Goal: Use online tool/utility: Utilize a website feature to perform a specific function

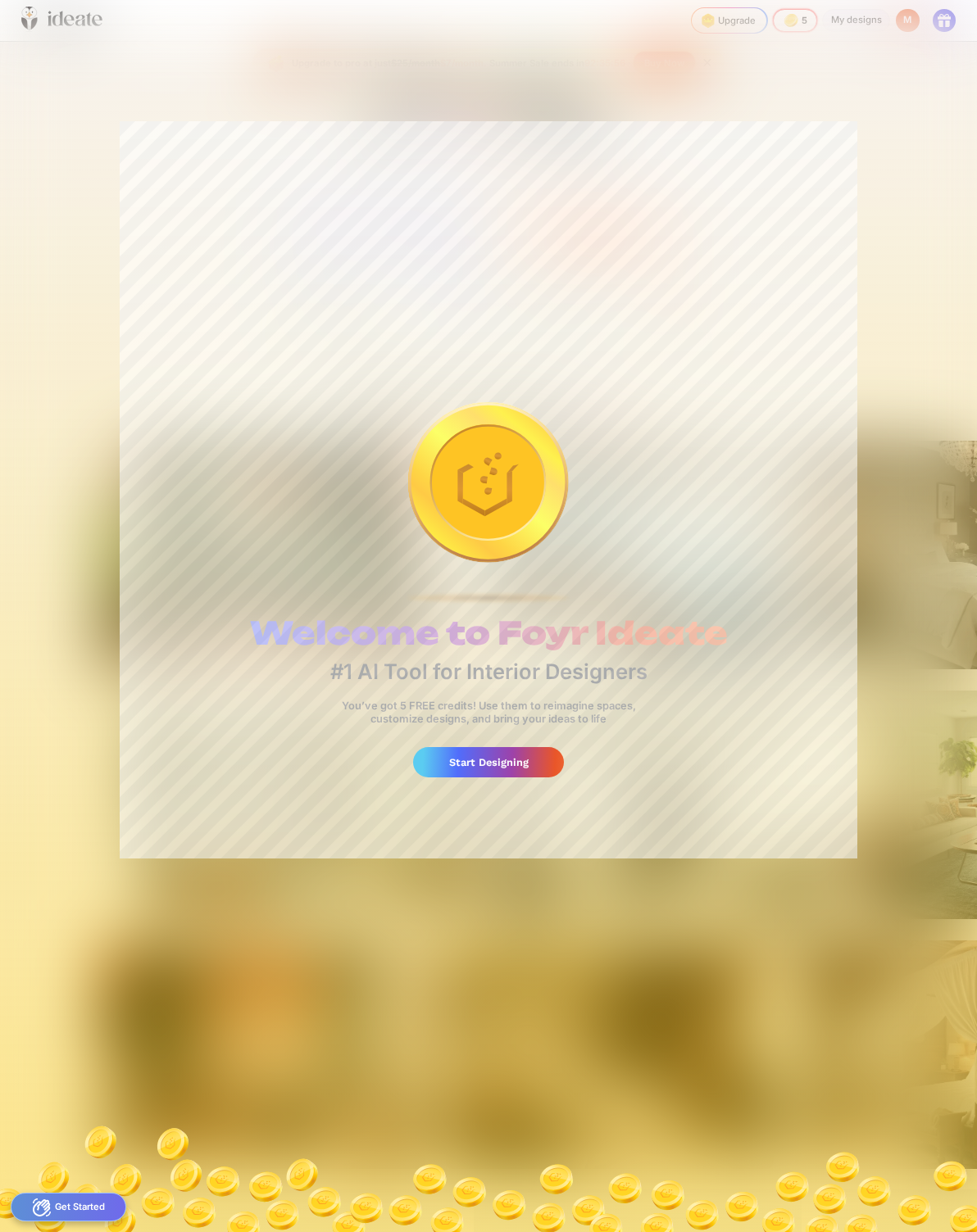
click at [522, 763] on div "Start Designing" at bounding box center [488, 762] width 150 height 30
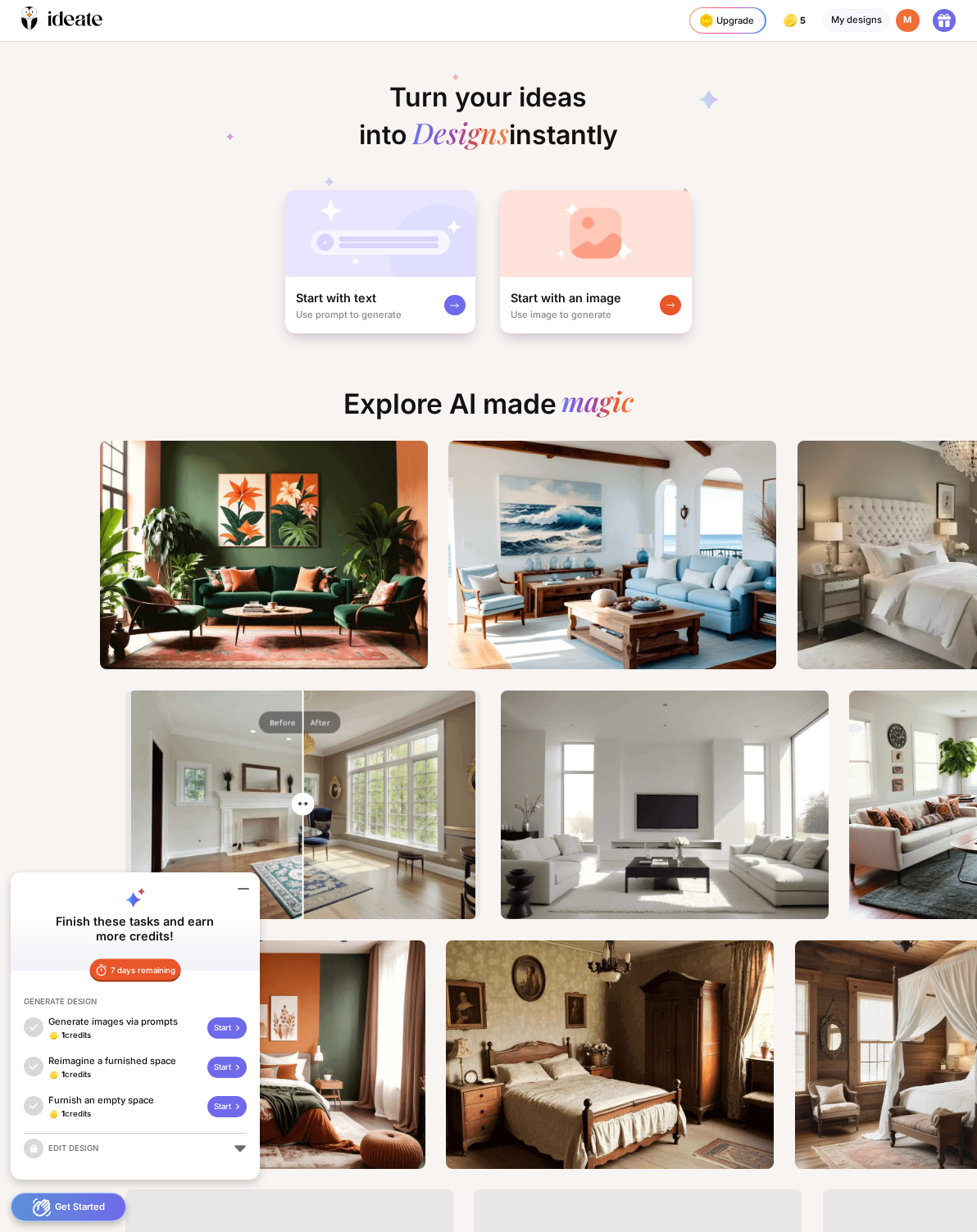
click at [676, 301] on div "Start with an image Use image to generate" at bounding box center [596, 305] width 192 height 56
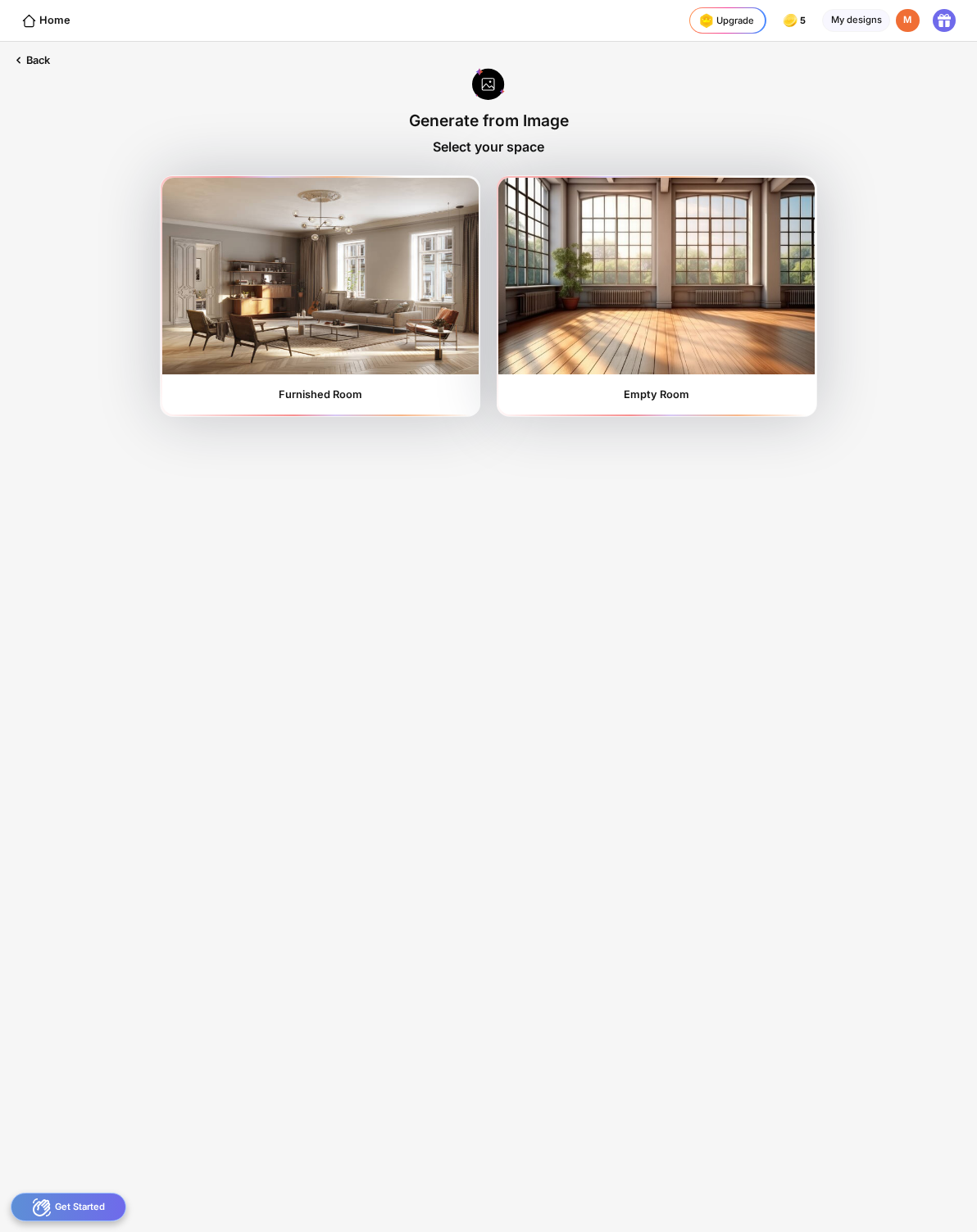
click at [732, 306] on img at bounding box center [657, 276] width 316 height 196
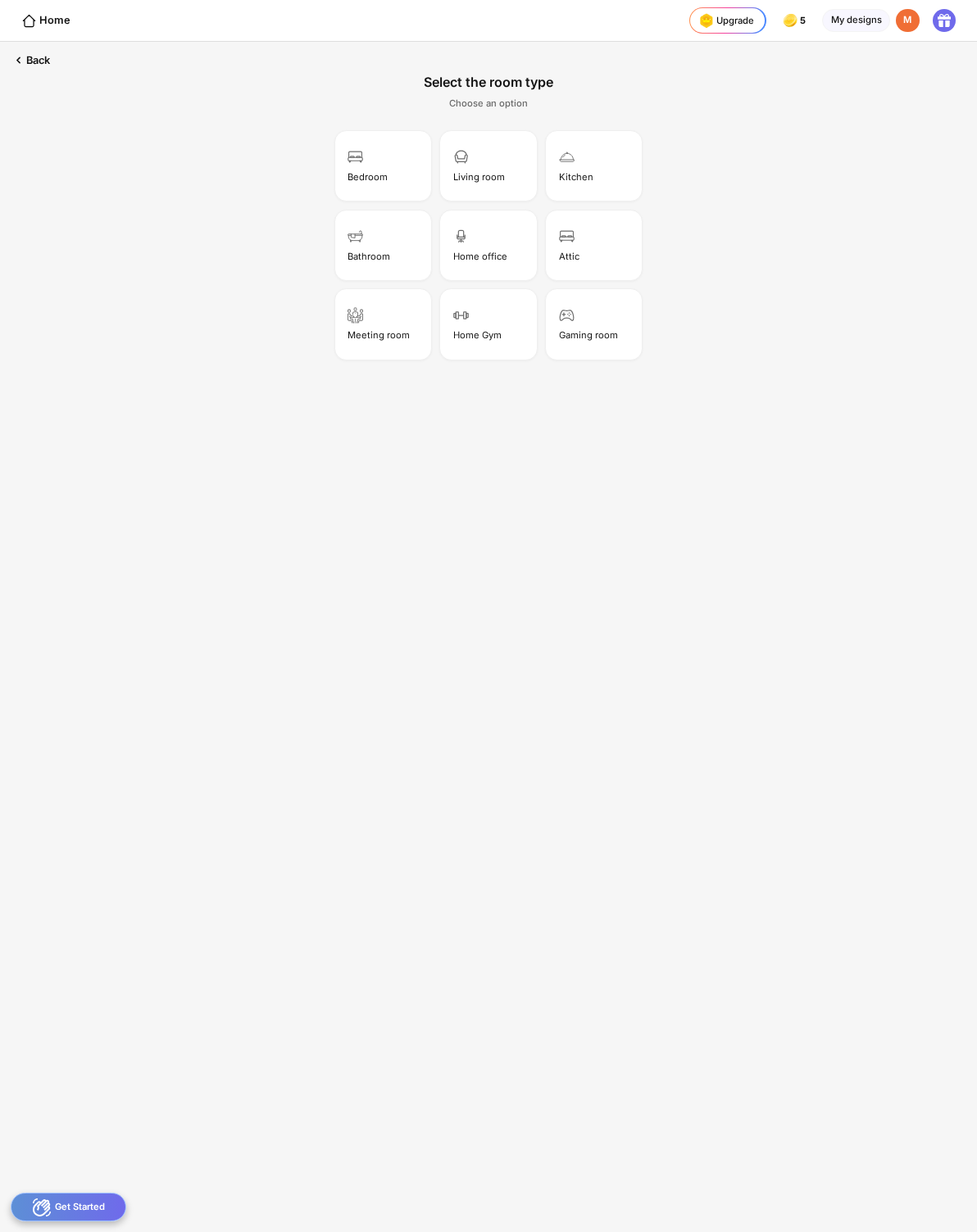
click at [483, 168] on div "Living room" at bounding box center [488, 165] width 91 height 66
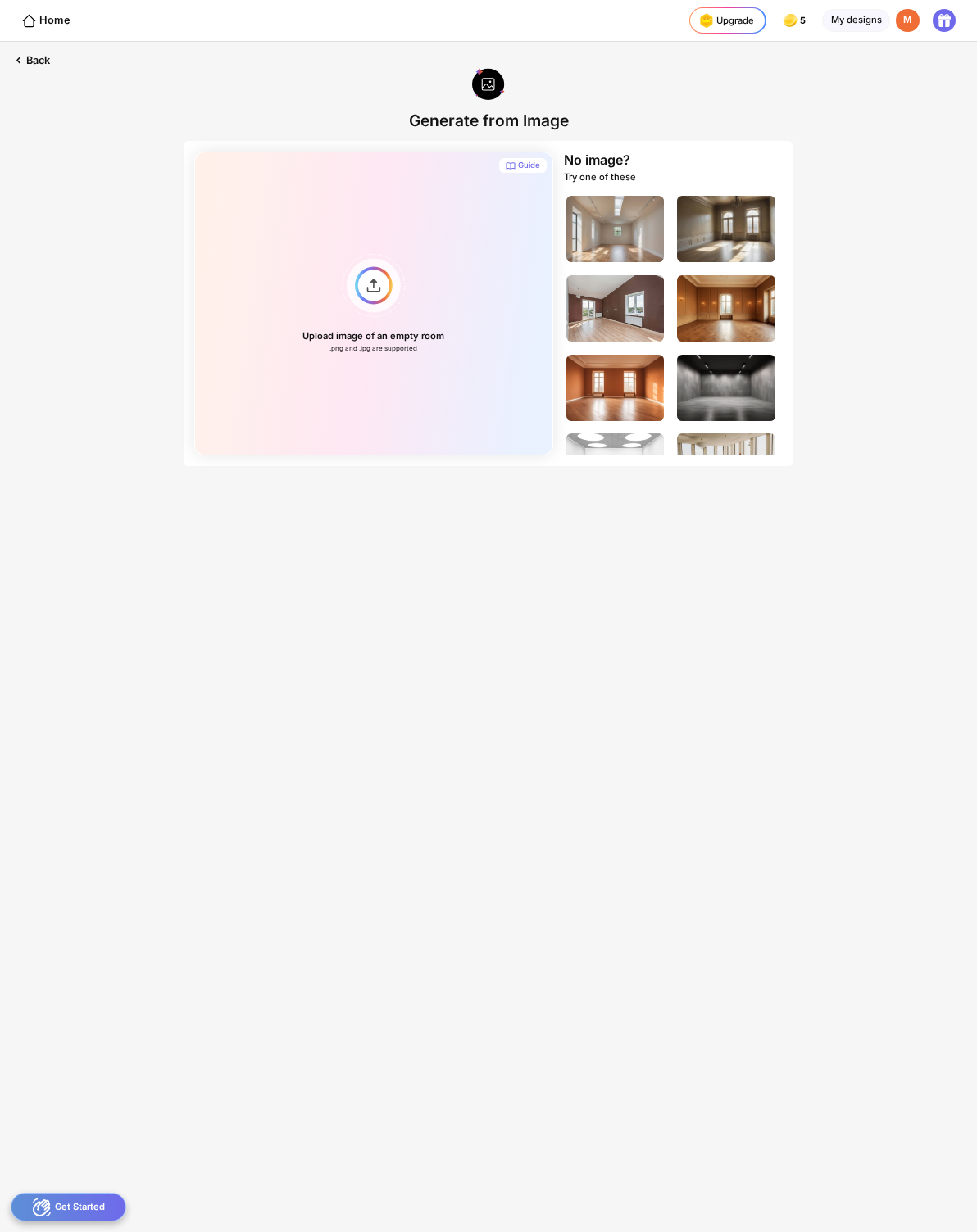
click at [36, 67] on div "Back" at bounding box center [30, 61] width 61 height 37
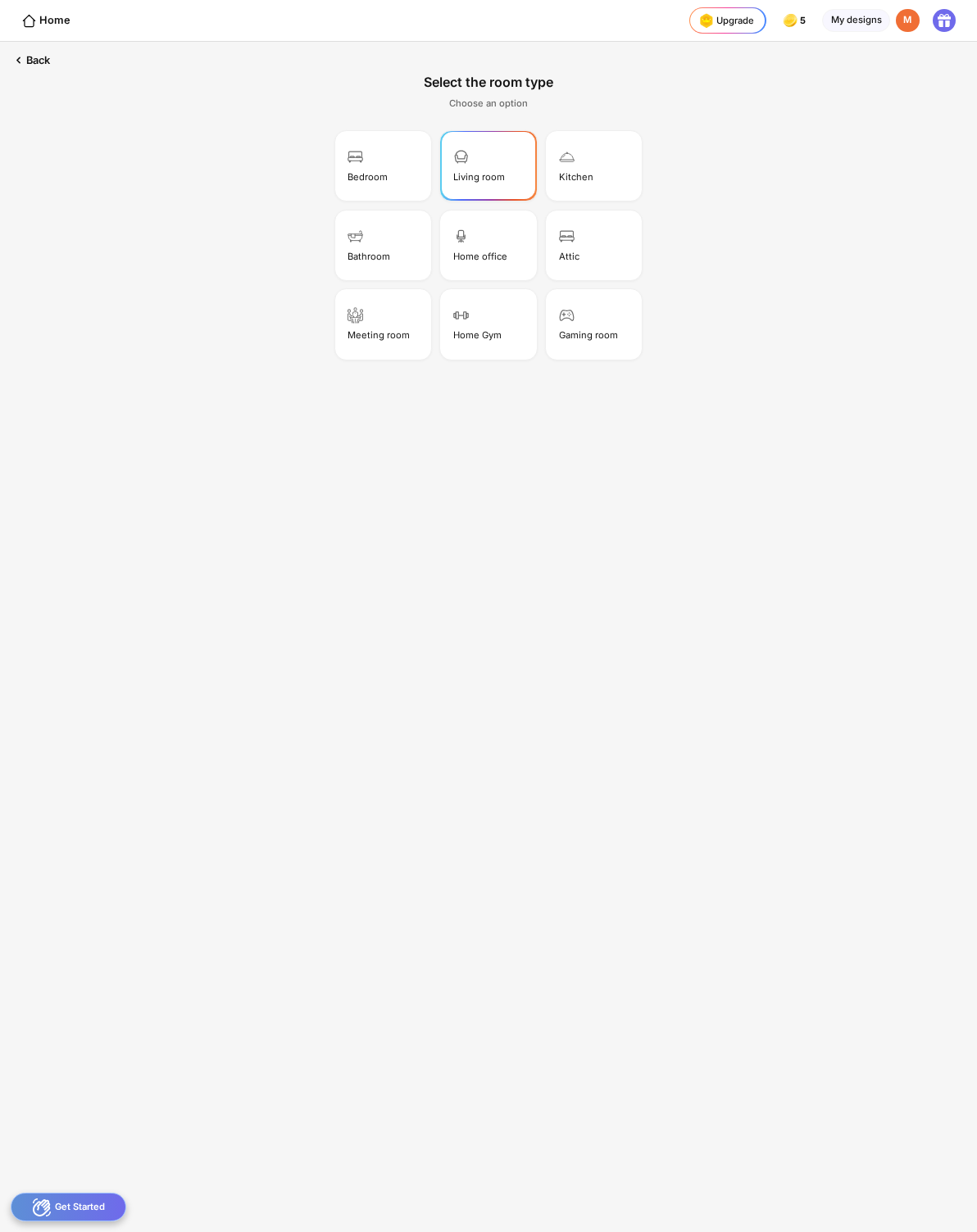
click at [19, 69] on div "Back" at bounding box center [30, 61] width 61 height 37
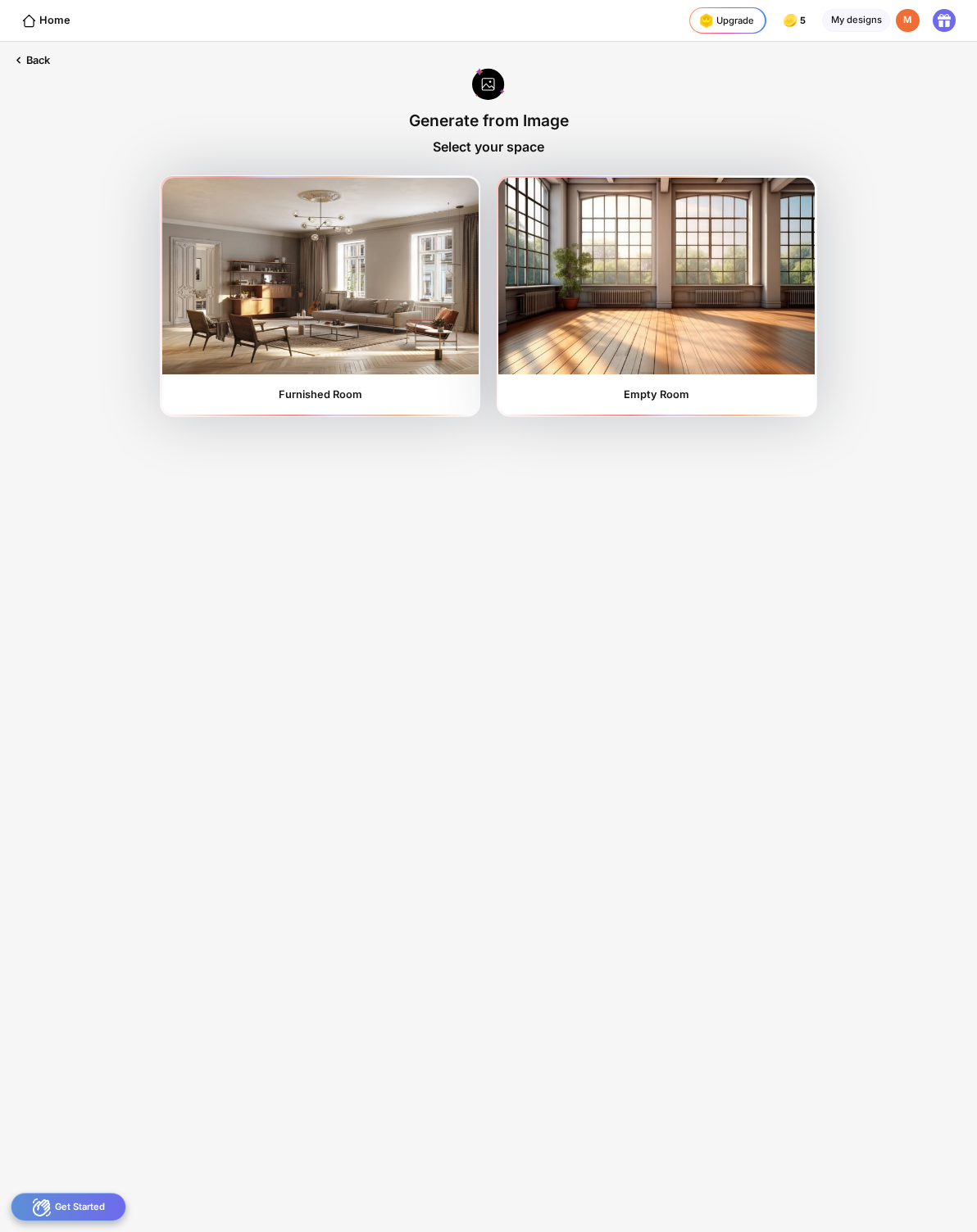
click at [36, 54] on div "Back" at bounding box center [30, 61] width 61 height 37
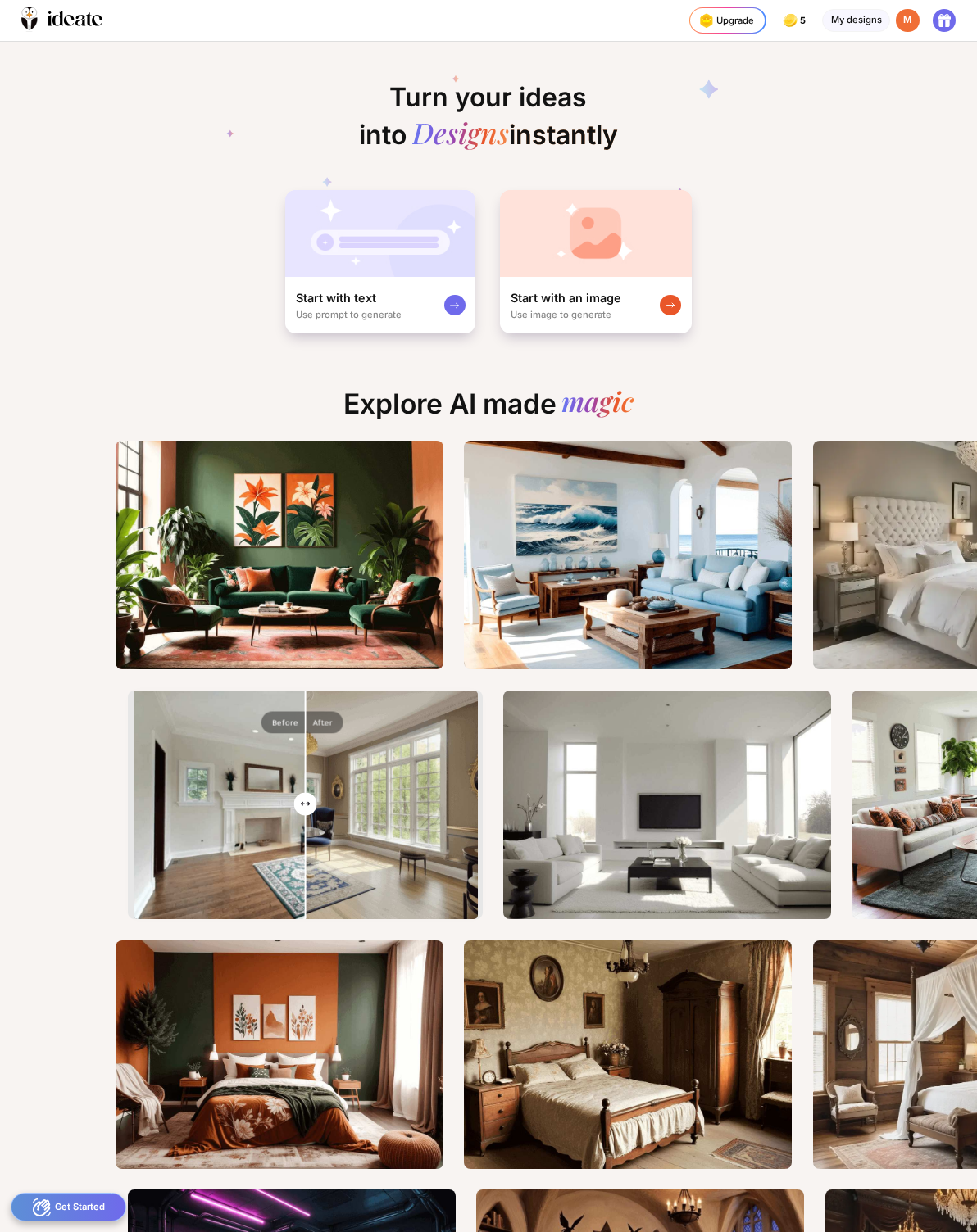
click at [875, 13] on div "My designs" at bounding box center [855, 21] width 68 height 24
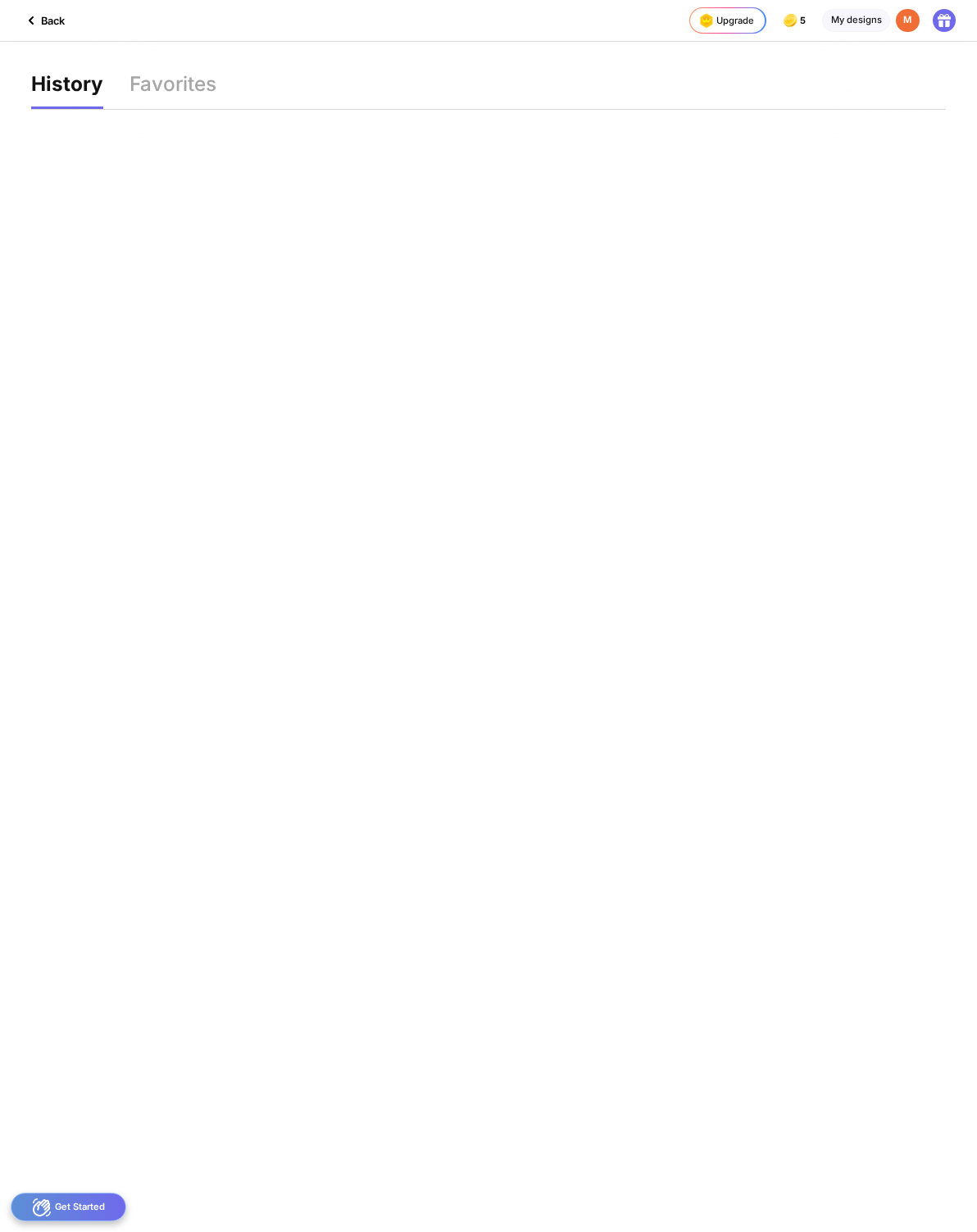
click at [35, 29] on icon at bounding box center [31, 21] width 20 height 20
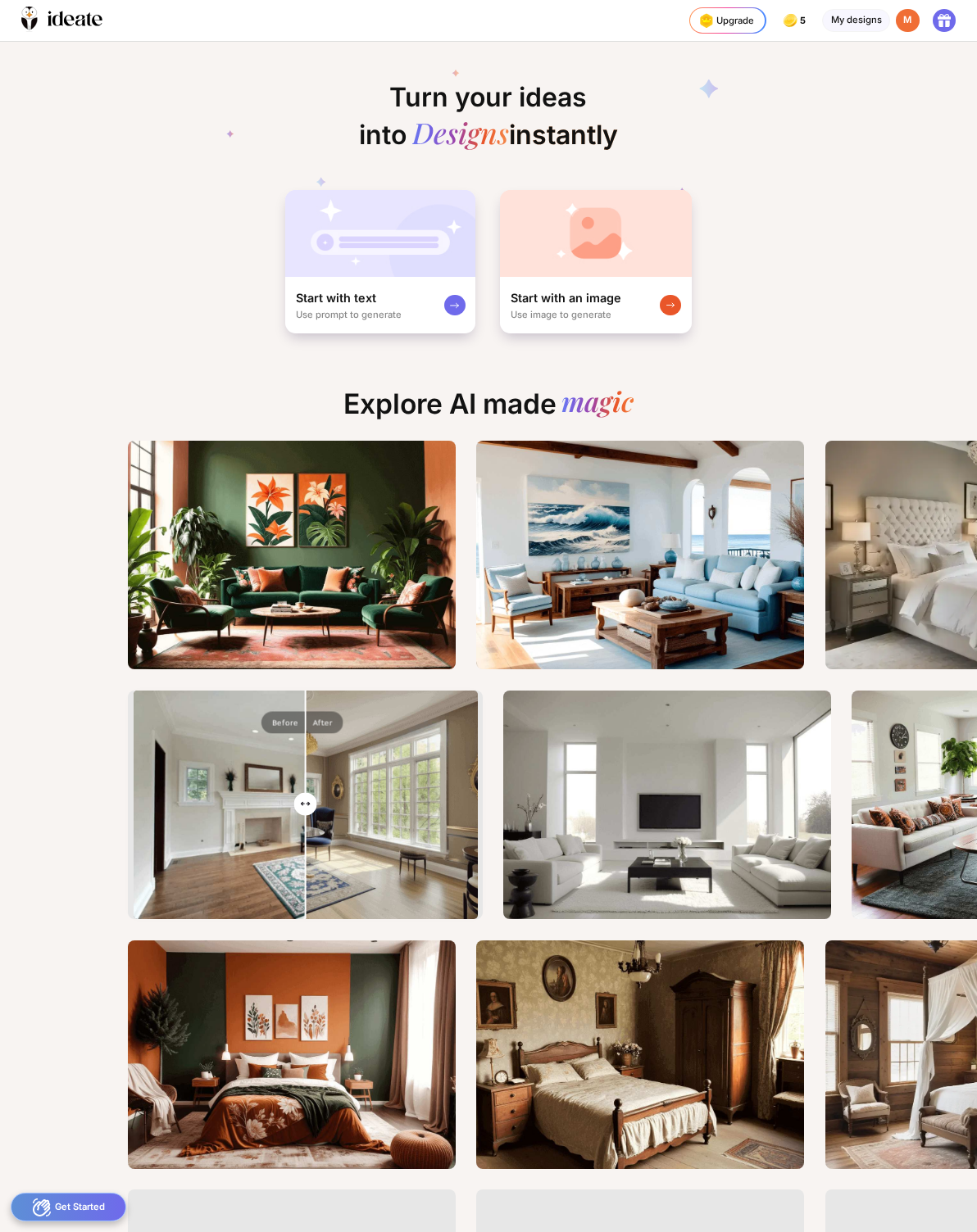
scroll to position [0, 35]
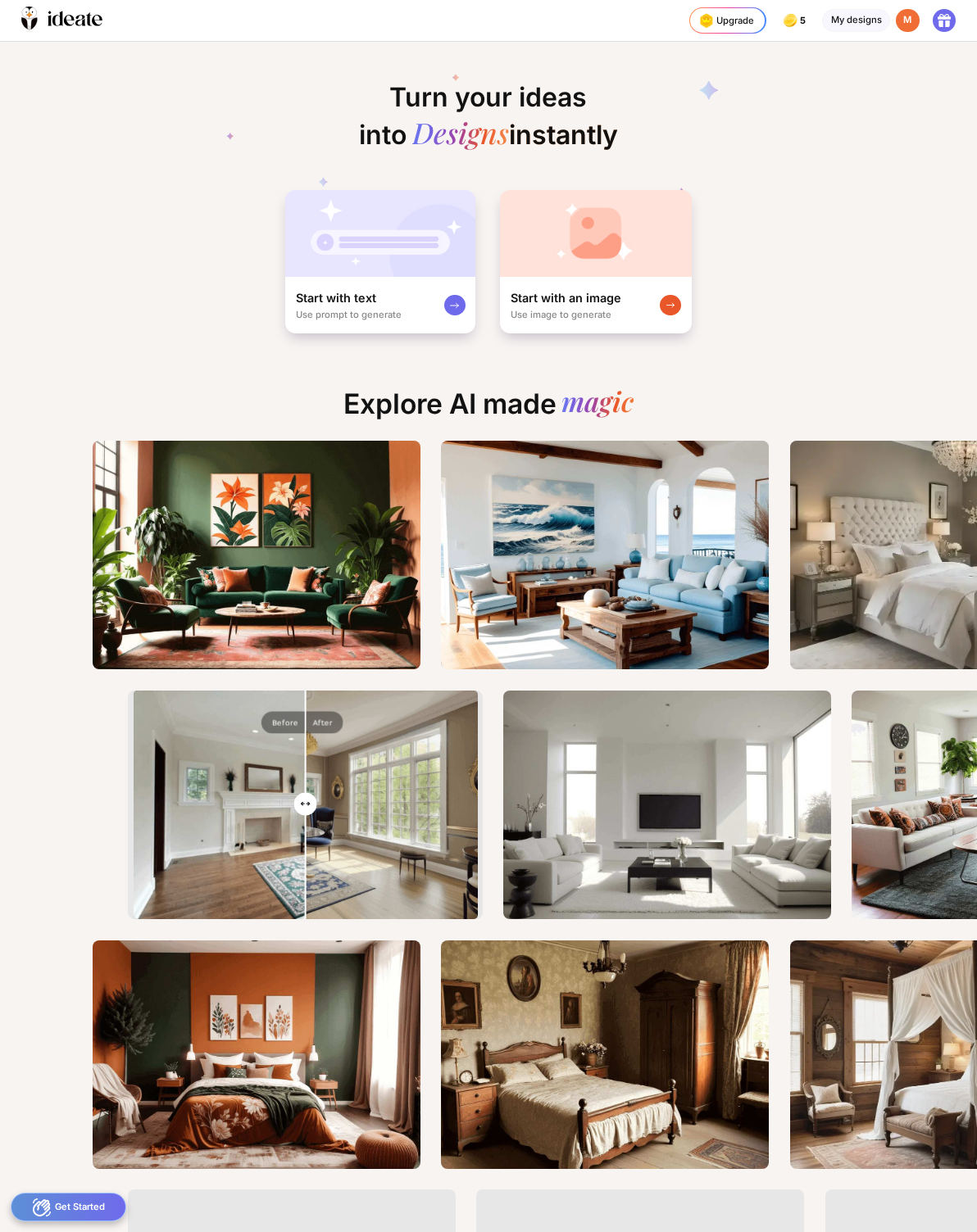
click at [420, 308] on div "Start with text Use prompt to generate" at bounding box center [379, 305] width 190 height 56
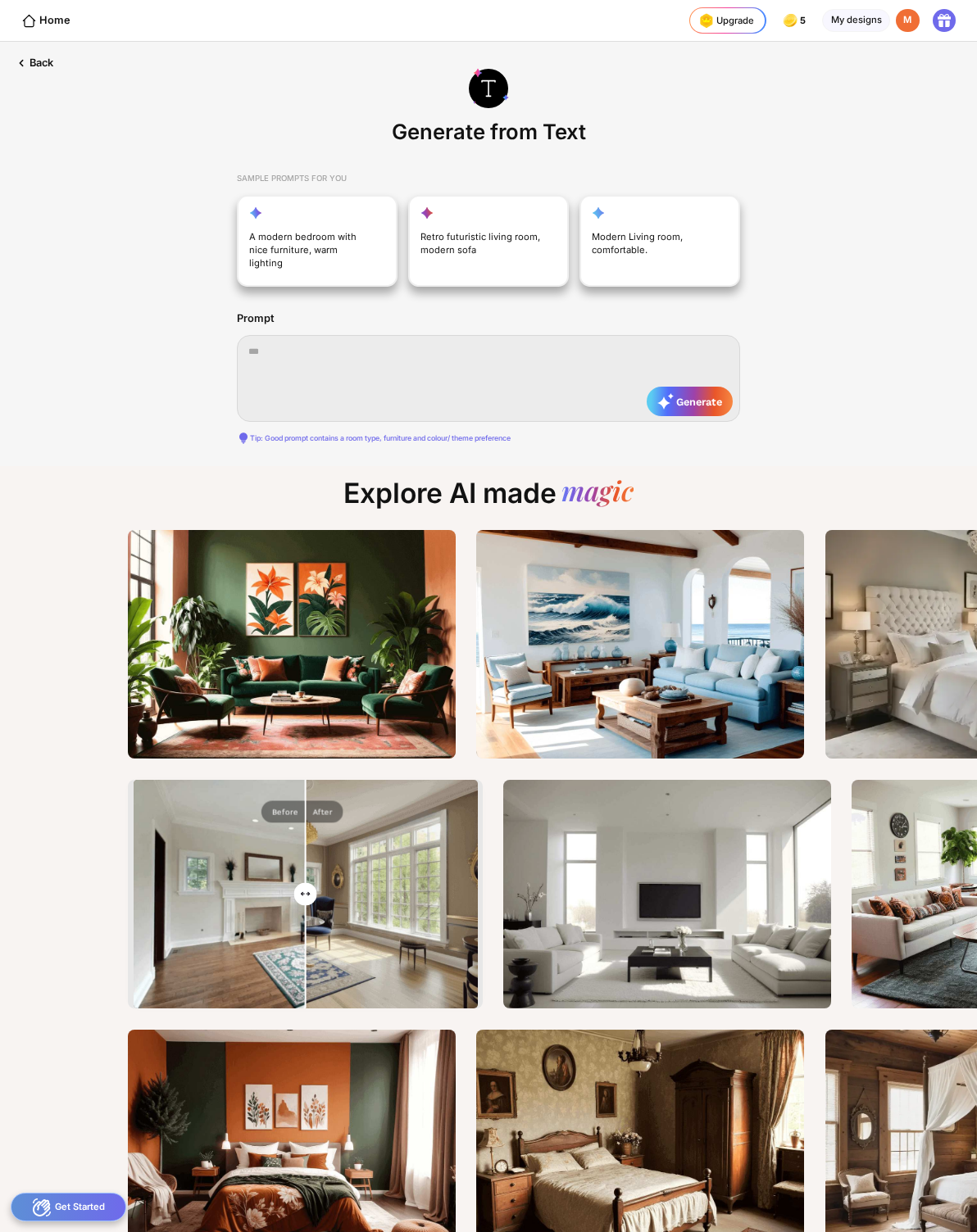
scroll to position [0, 23]
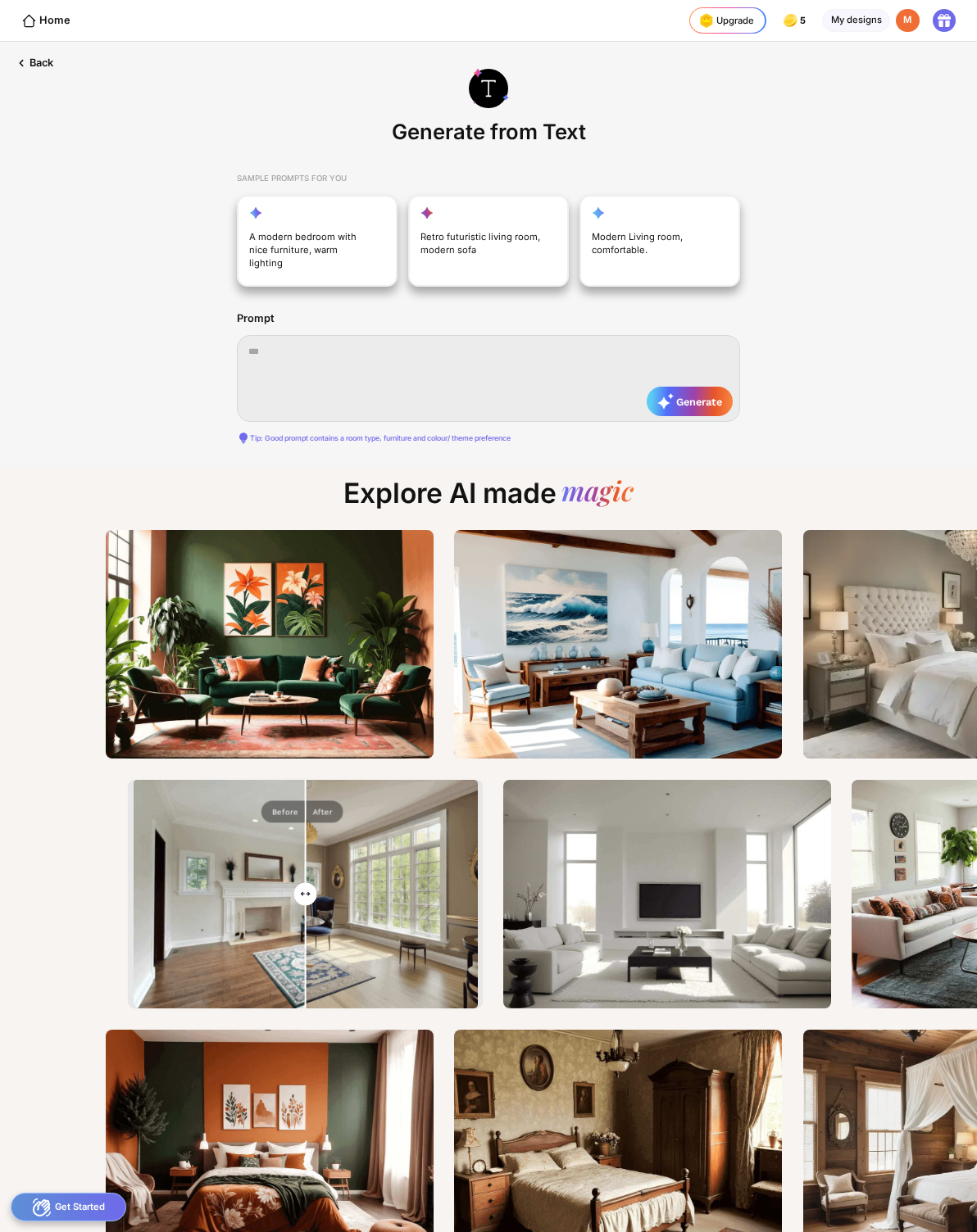
click at [30, 68] on div "Back" at bounding box center [33, 63] width 67 height 42
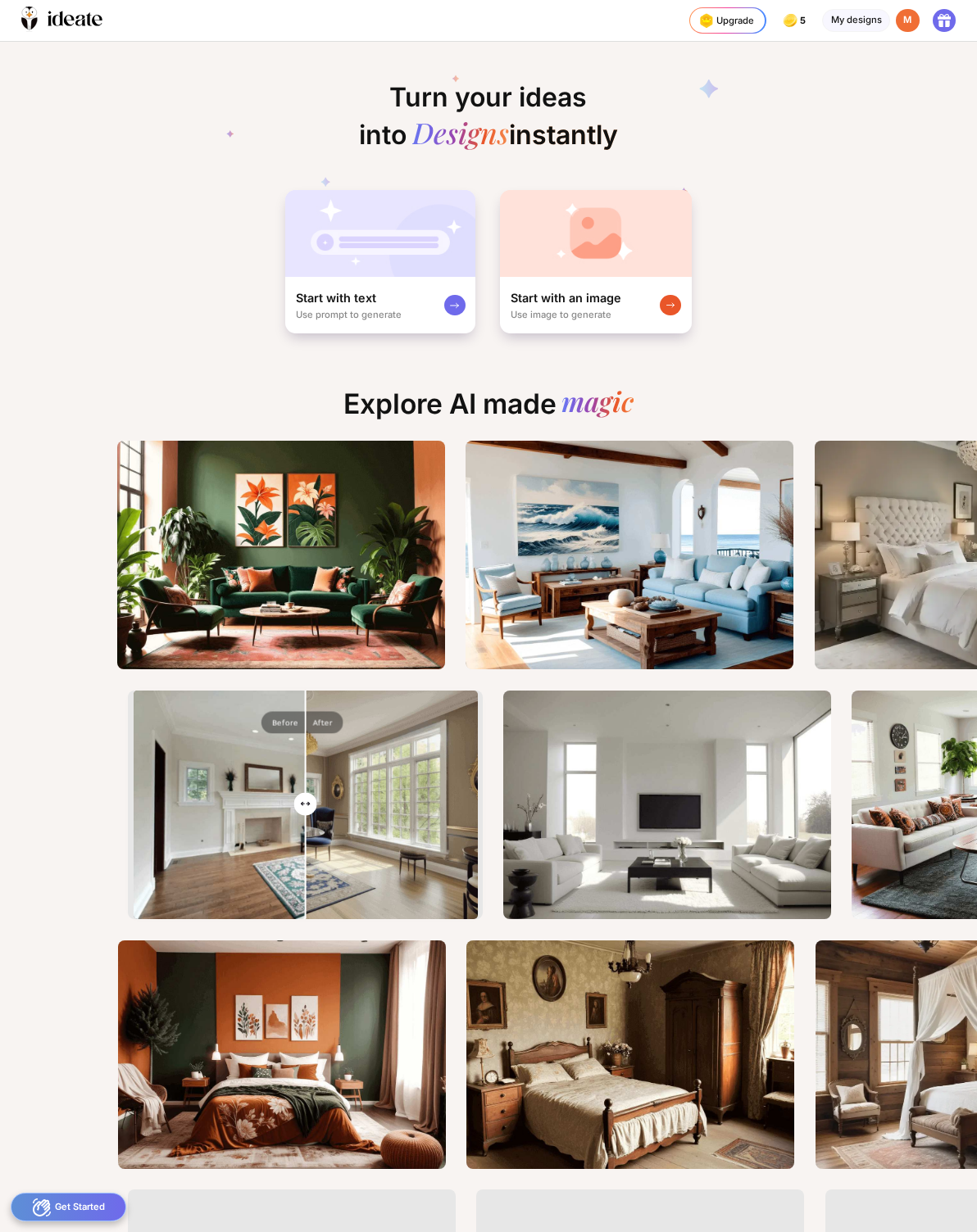
click at [61, 26] on icon at bounding box center [62, 20] width 82 height 26
click at [953, 28] on icon at bounding box center [945, 21] width 20 height 20
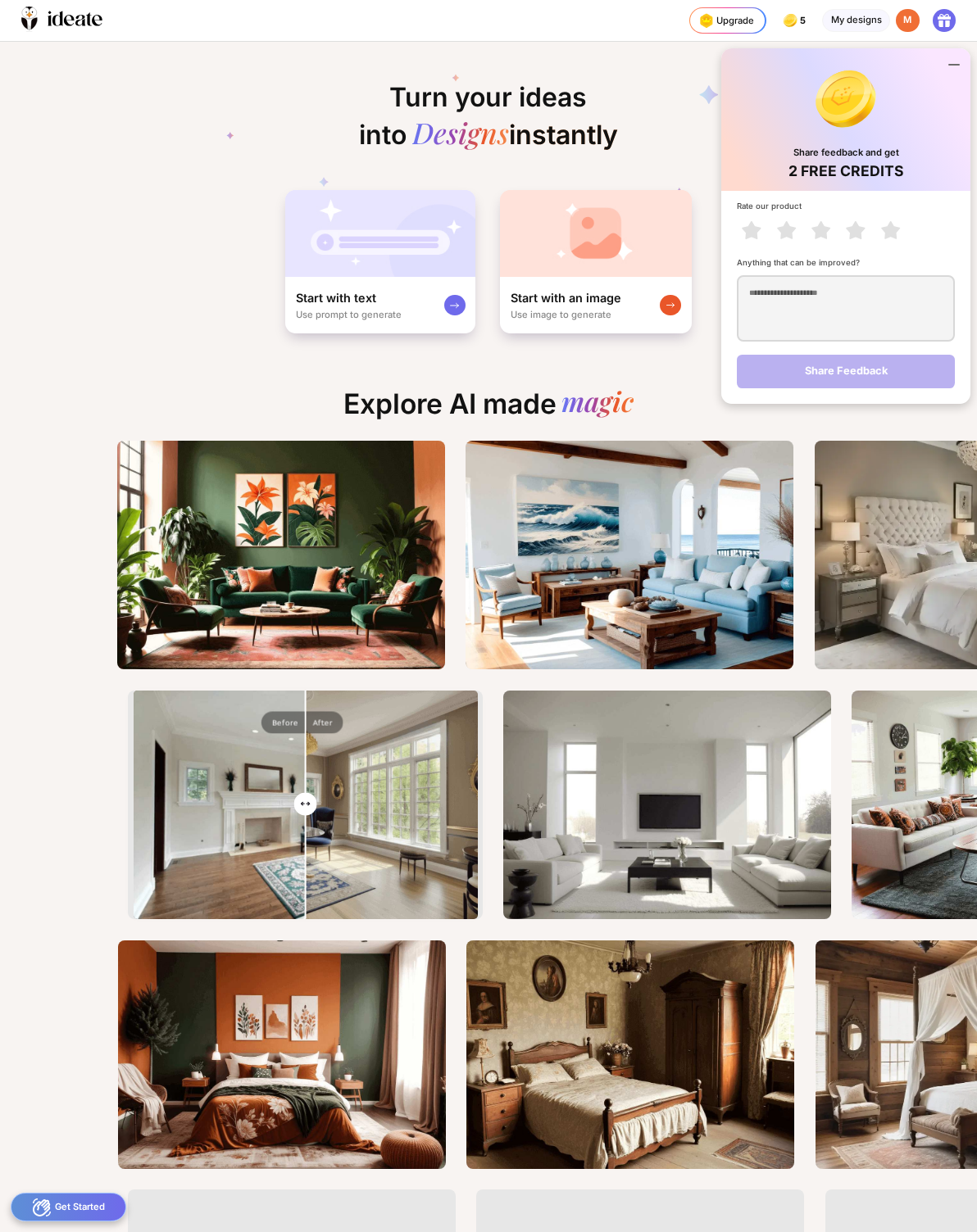
click at [38, 116] on div "Turn your ideas into Designs instantly Start with text Use prompt to generate S…" at bounding box center [488, 189] width 977 height 294
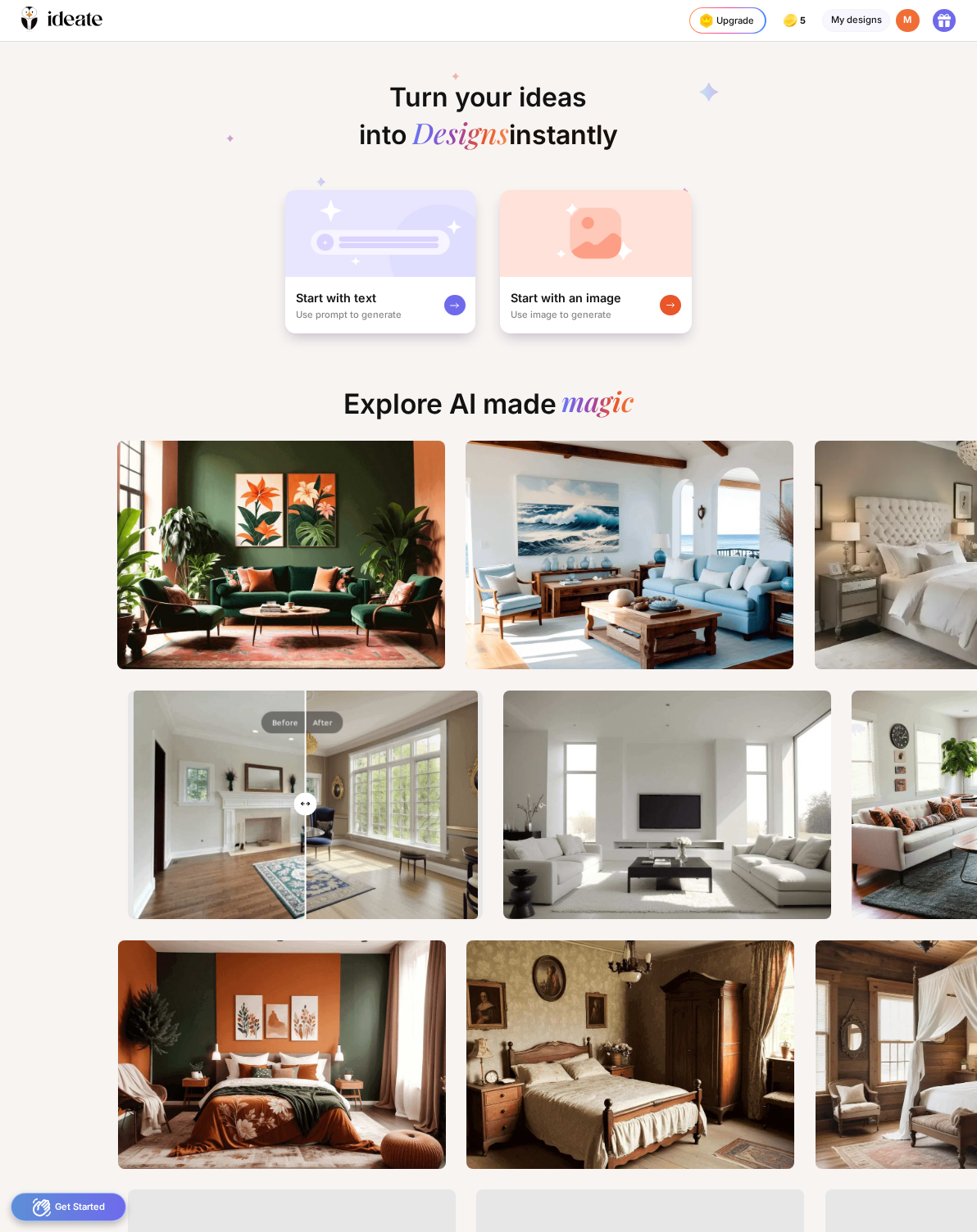
click at [862, 28] on div "My designs" at bounding box center [855, 21] width 68 height 24
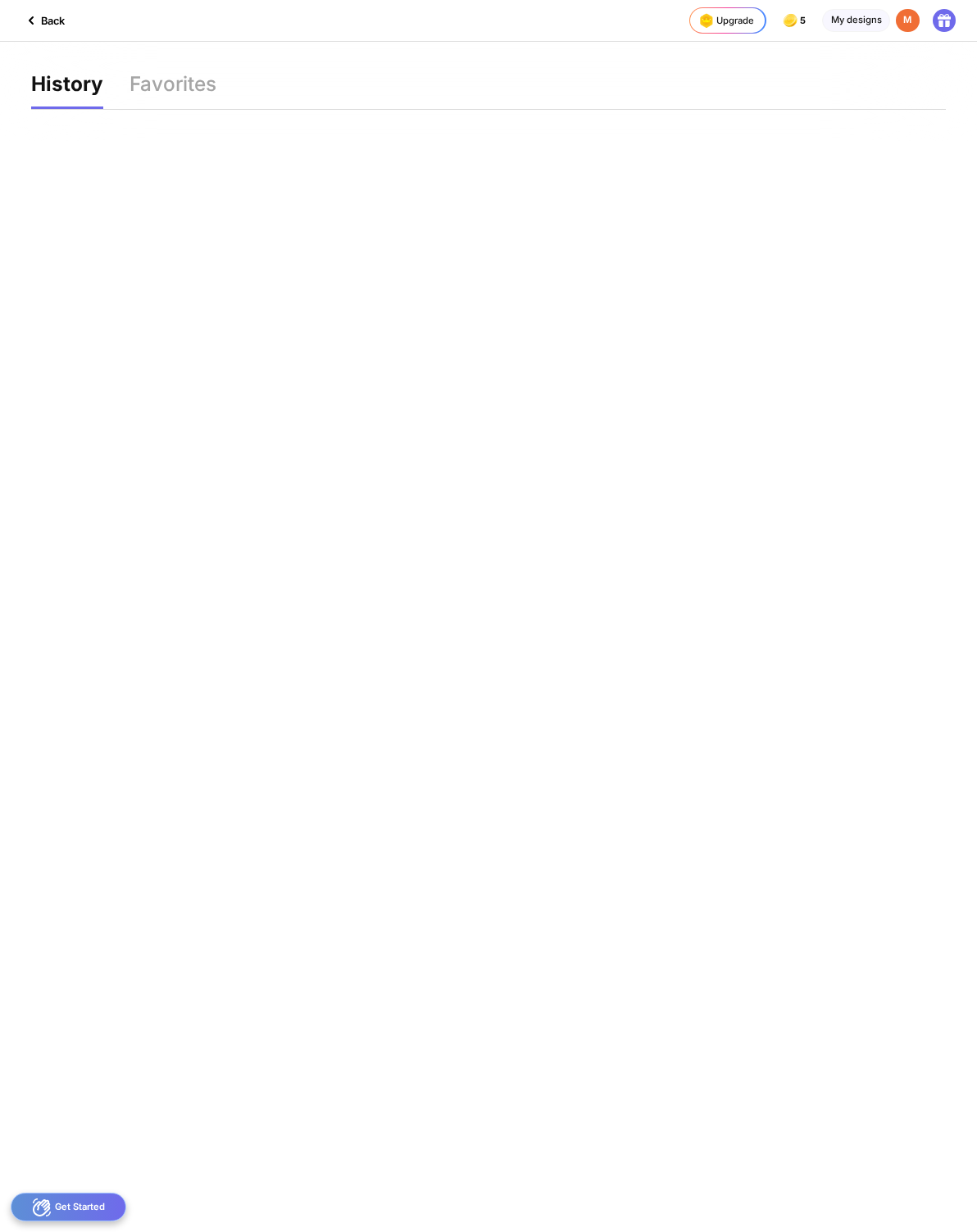
click at [32, 80] on div "History" at bounding box center [67, 91] width 72 height 35
click at [38, 21] on icon at bounding box center [31, 21] width 20 height 20
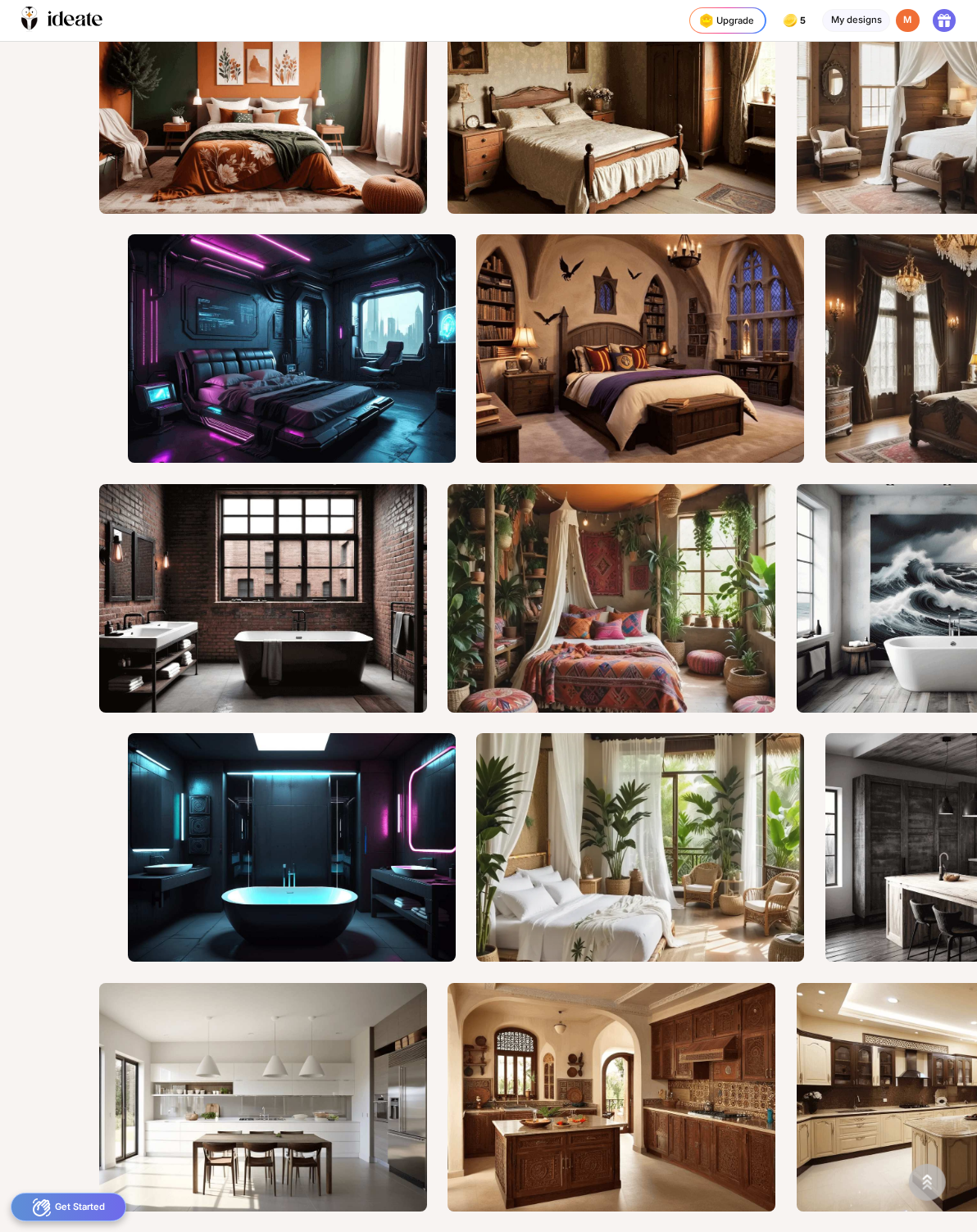
click at [53, 1202] on div "Get Started" at bounding box center [69, 1206] width 116 height 28
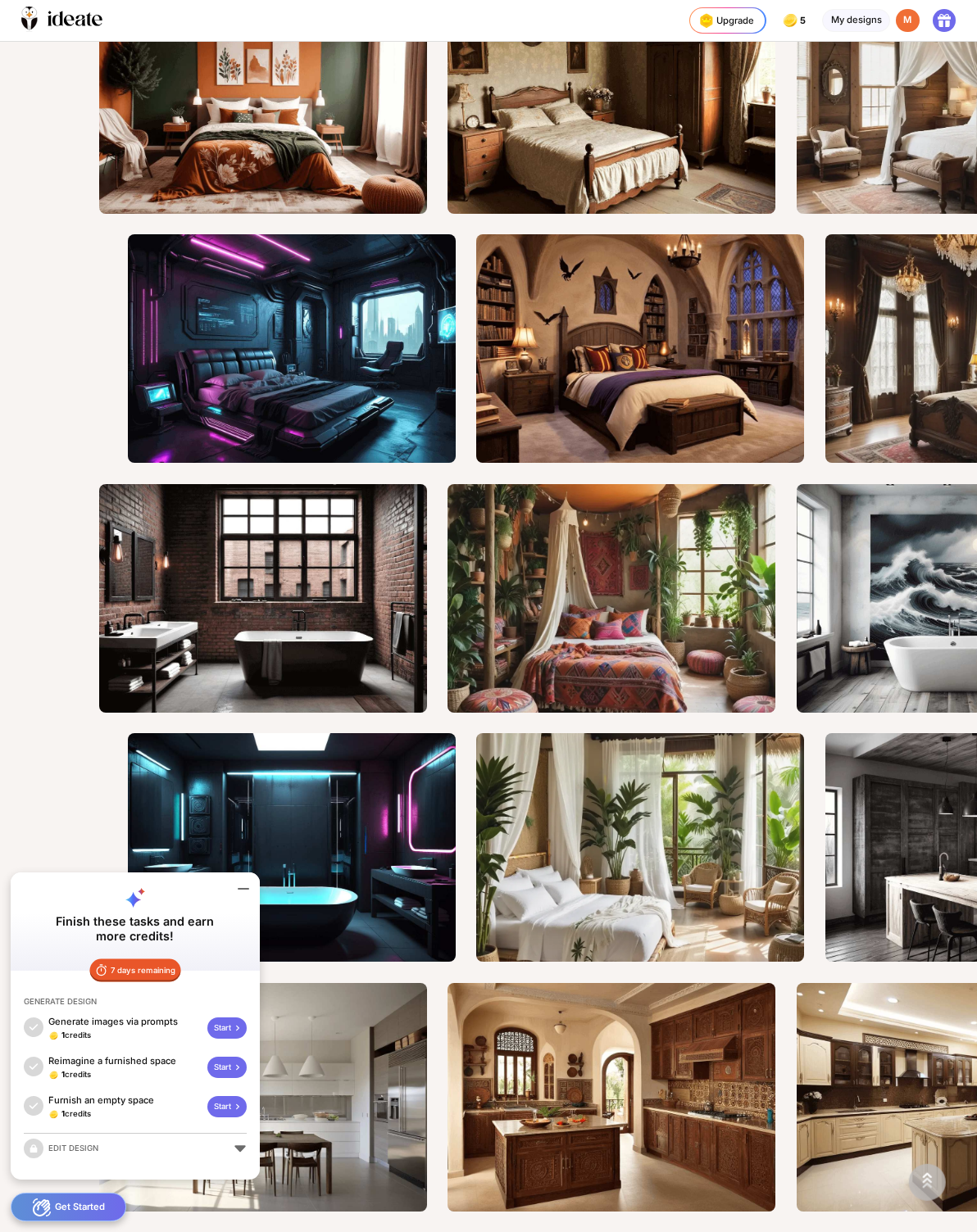
click at [240, 1113] on icon at bounding box center [237, 1106] width 13 height 13
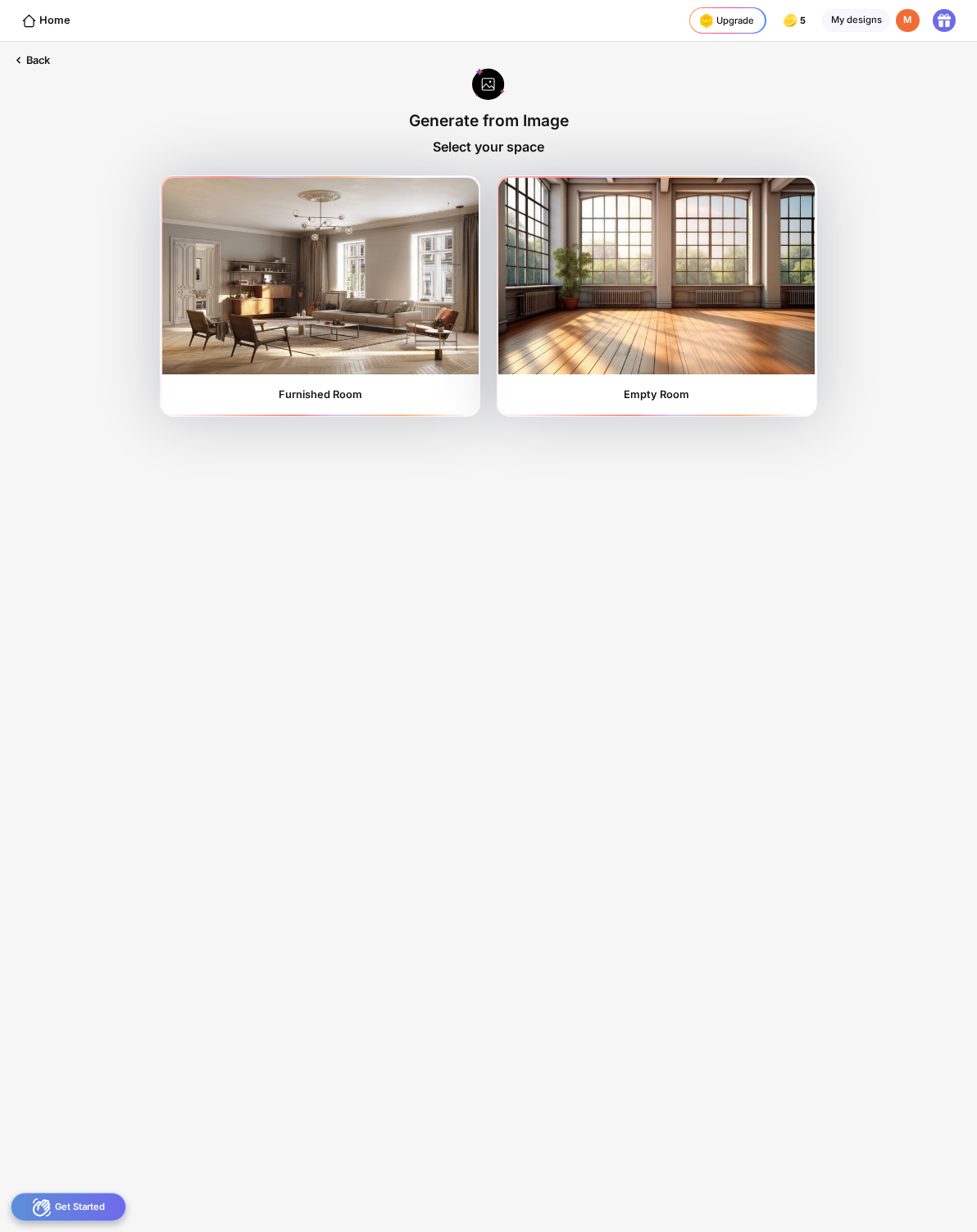
click at [694, 359] on img at bounding box center [657, 276] width 316 height 196
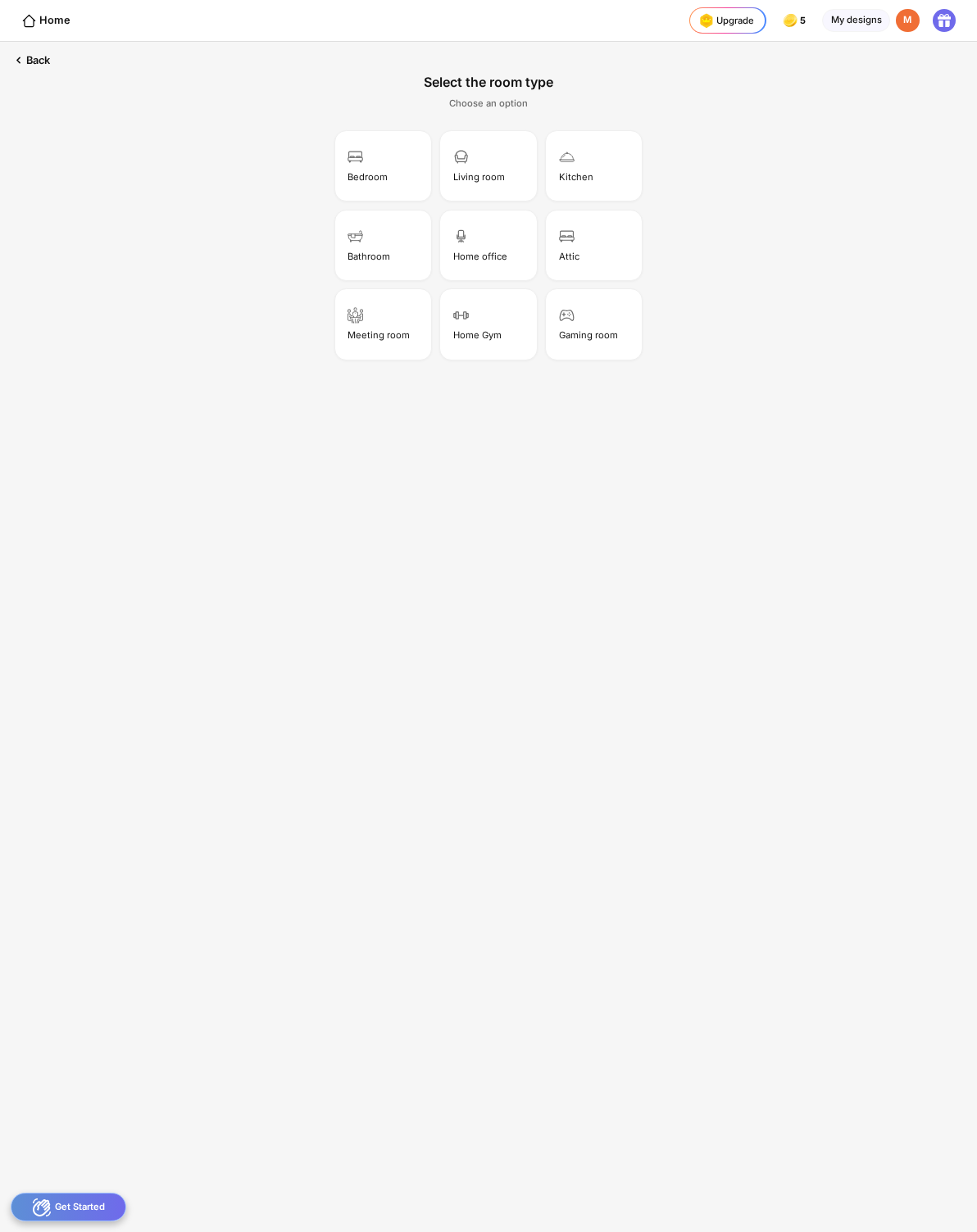
click at [504, 177] on div "Living room" at bounding box center [488, 165] width 91 height 66
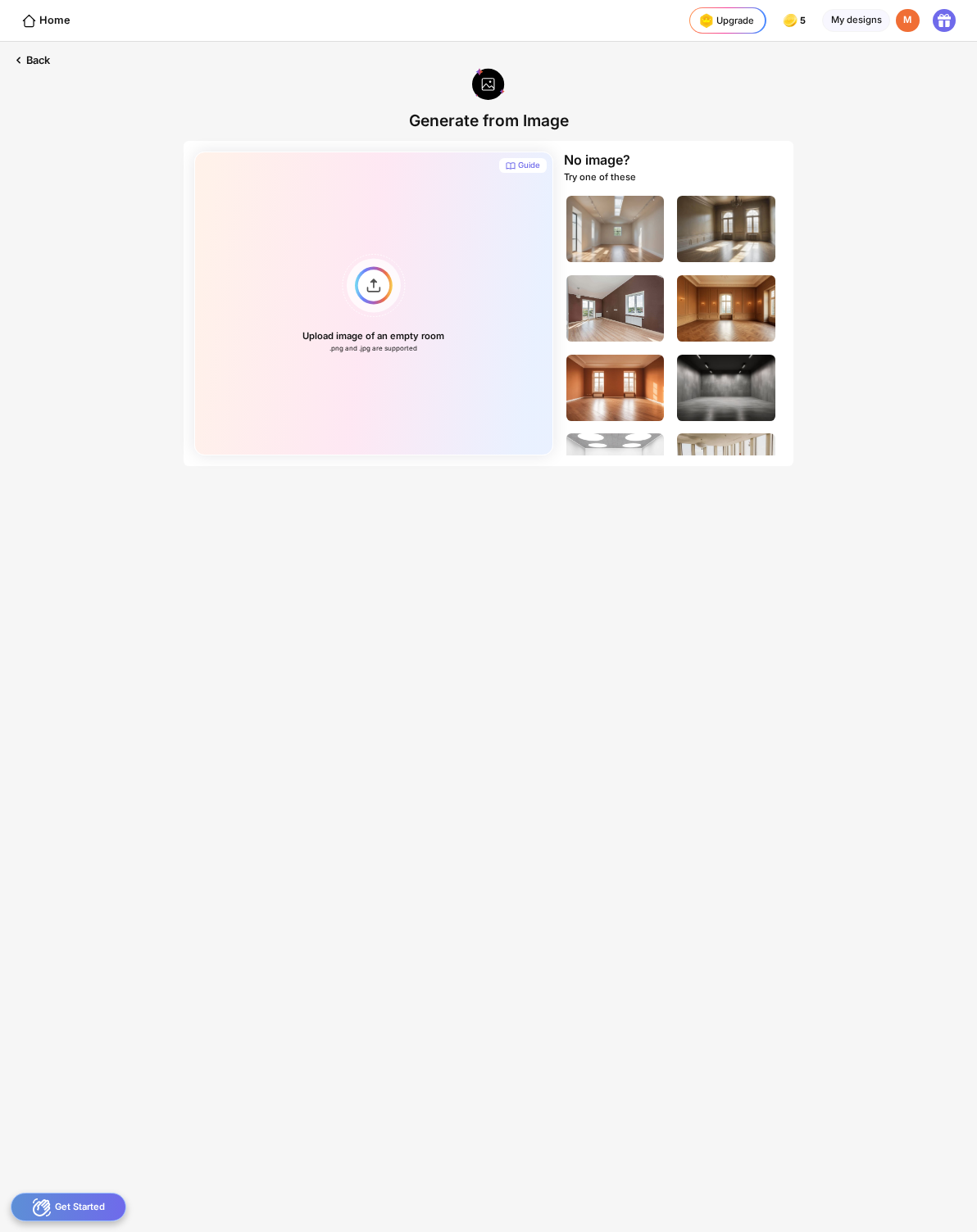
click at [600, 167] on div "No image?" at bounding box center [598, 159] width 67 height 17
click at [368, 291] on div "Upload image of an empty room .png and .jpg are supported" at bounding box center [374, 303] width 359 height 304
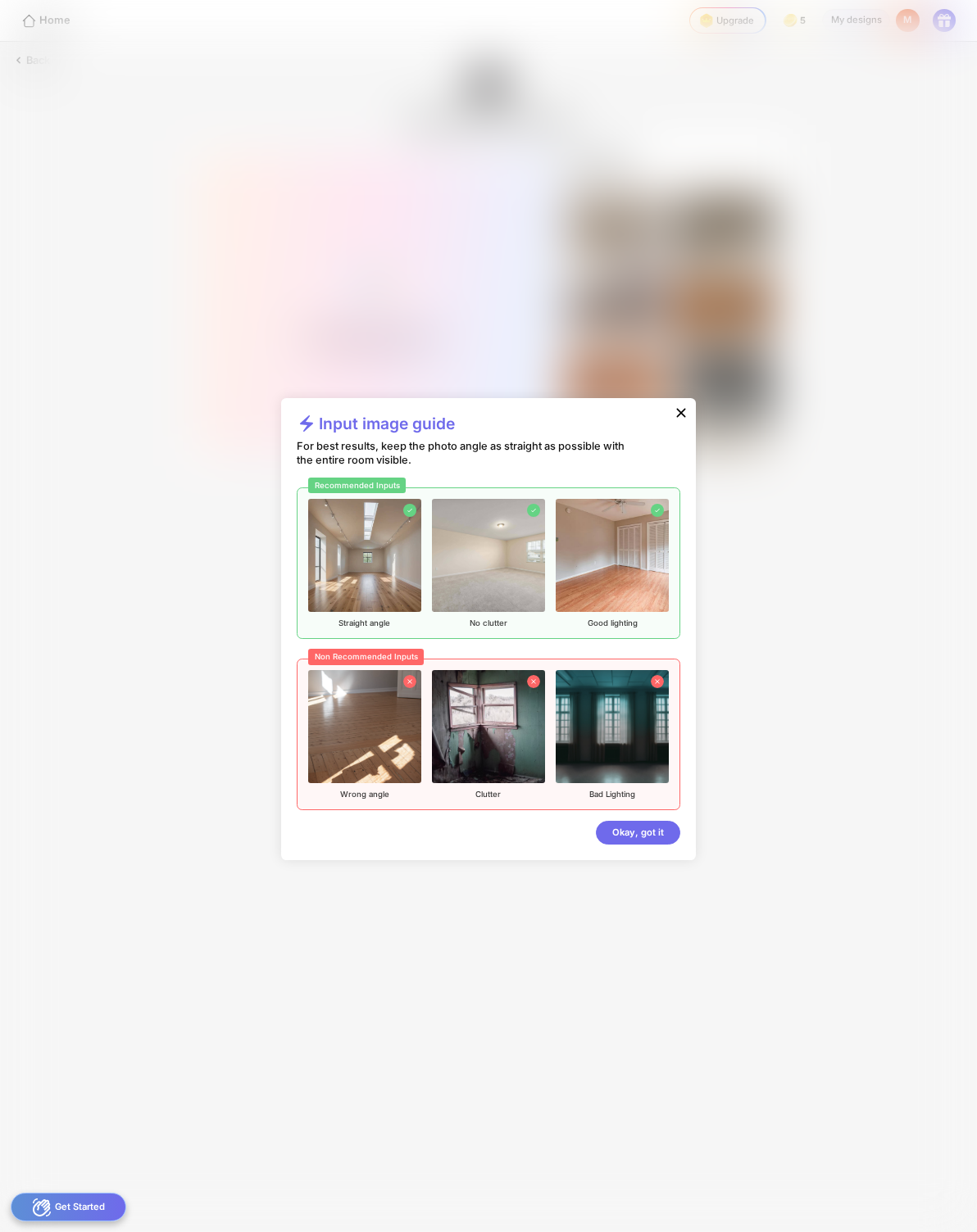
click at [83, 287] on div "Input image guide For best results, keep the photo angle as straight as possibl…" at bounding box center [488, 616] width 977 height 1232
click at [685, 414] on icon at bounding box center [681, 413] width 17 height 17
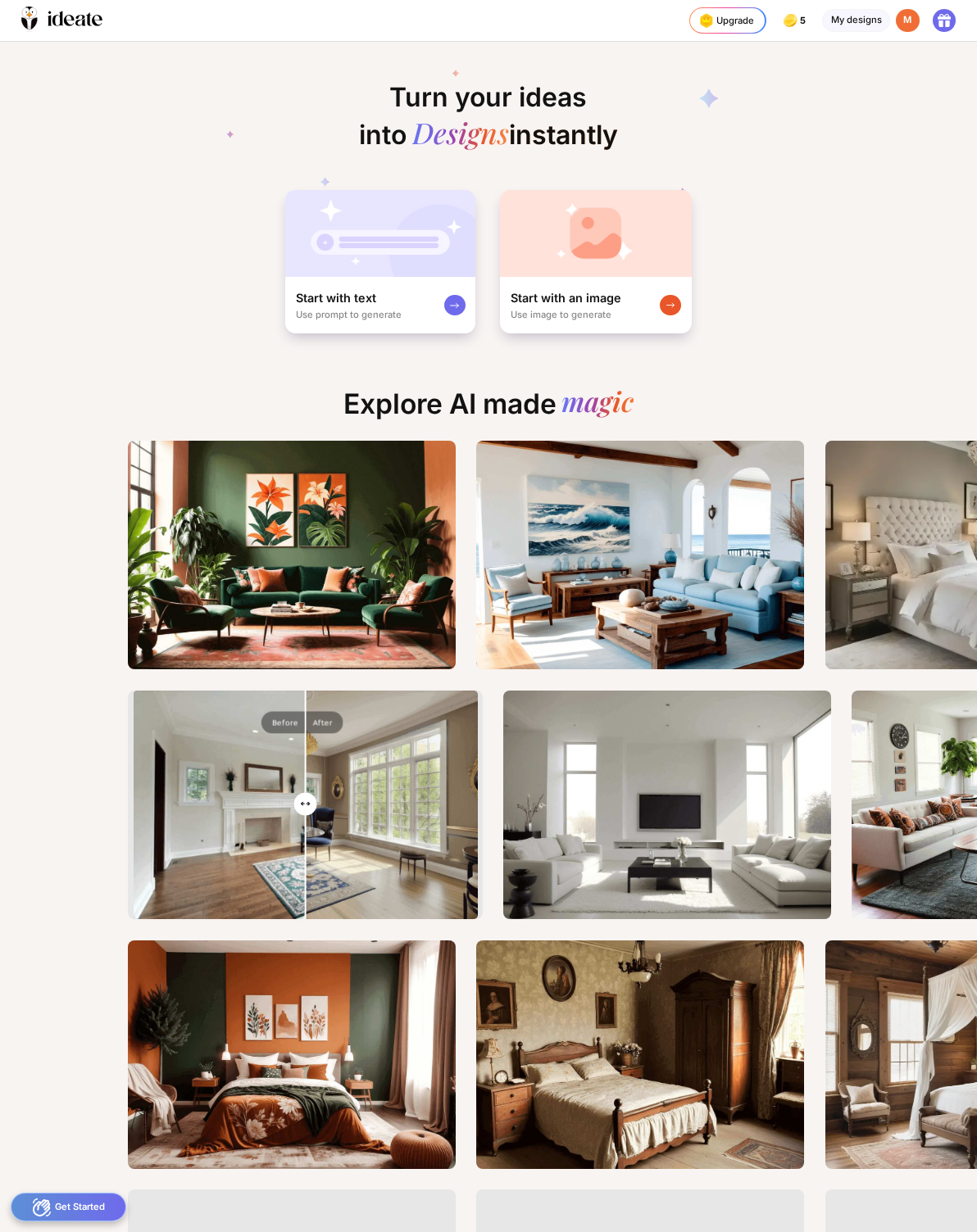
scroll to position [0, 26]
